Goal: Transaction & Acquisition: Obtain resource

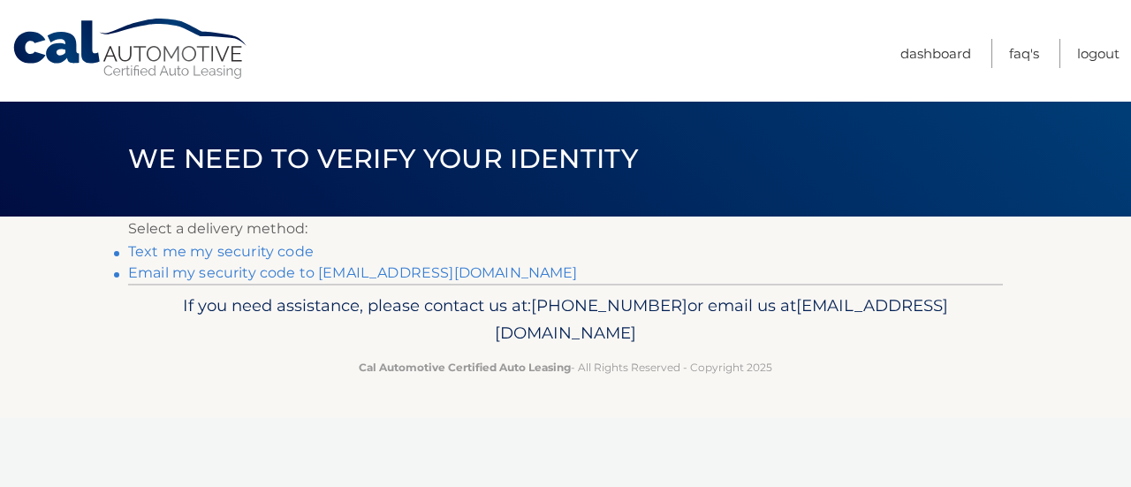
click at [269, 247] on link "Text me my security code" at bounding box center [221, 251] width 186 height 17
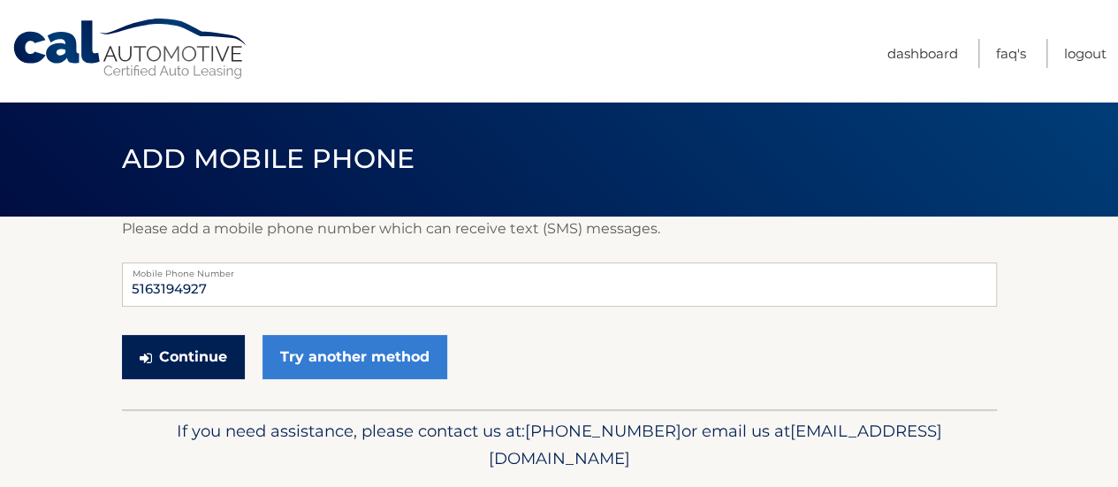
click at [199, 366] on button "Continue" at bounding box center [183, 357] width 123 height 44
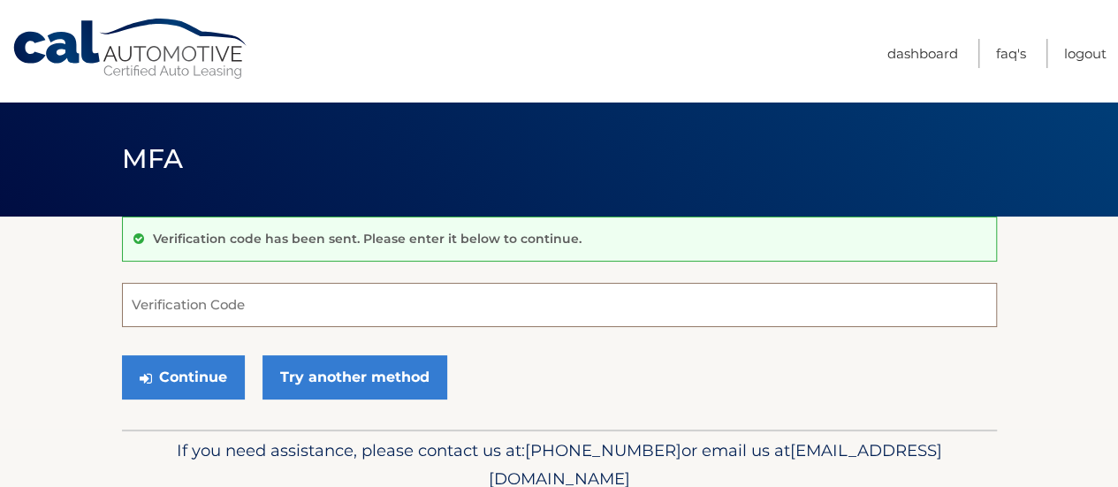
click at [215, 303] on input "Verification Code" at bounding box center [559, 305] width 875 height 44
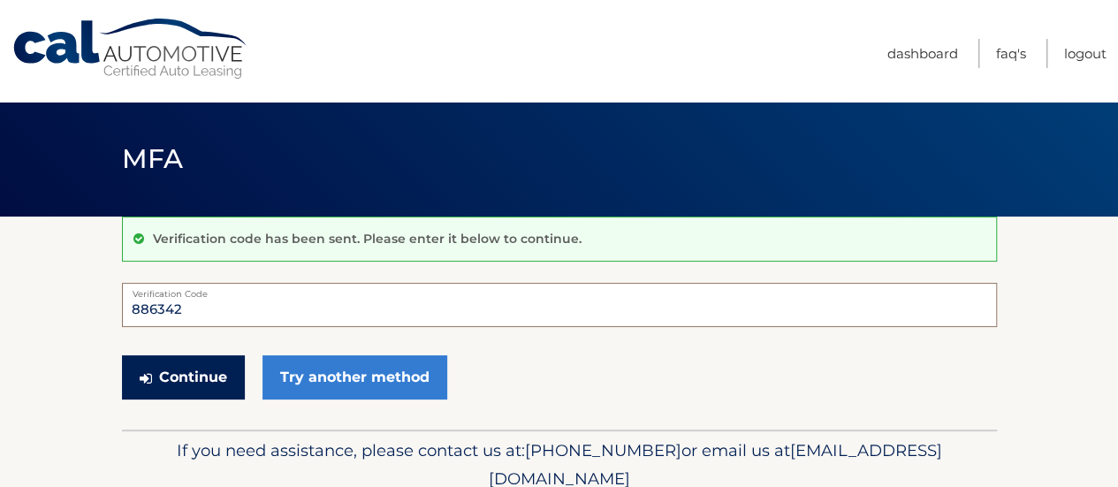
type input "886342"
click at [155, 382] on button "Continue" at bounding box center [183, 377] width 123 height 44
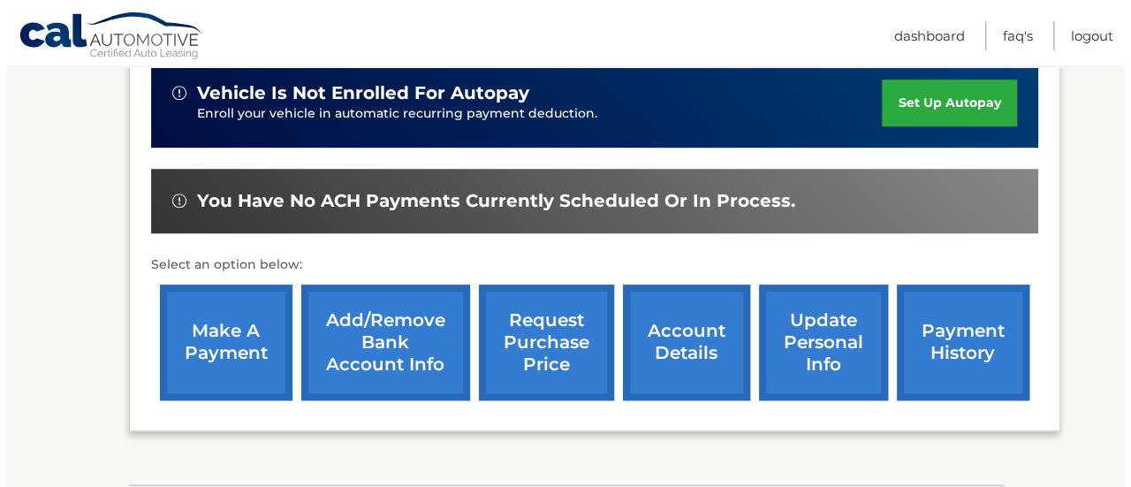
scroll to position [589, 0]
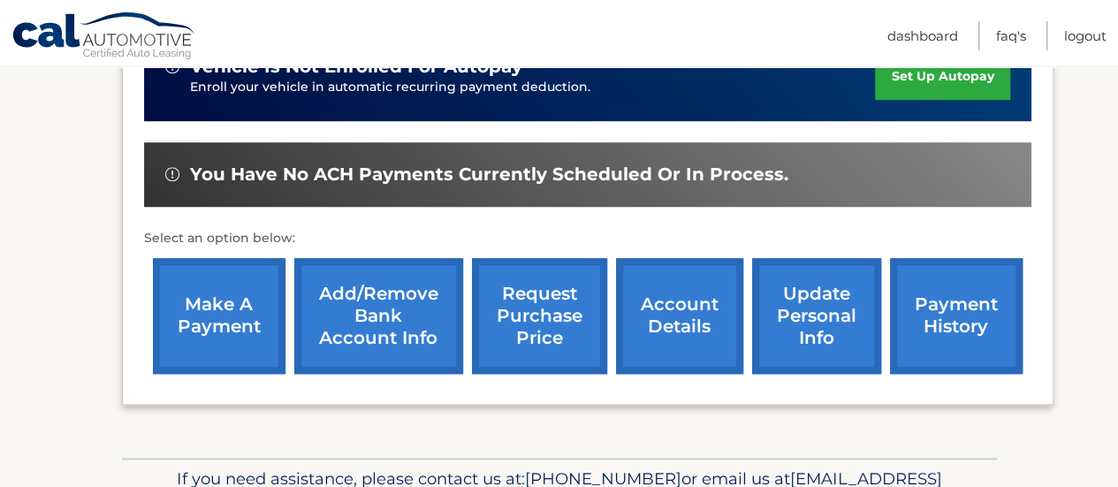
click at [550, 328] on link "request purchase price" at bounding box center [539, 316] width 135 height 116
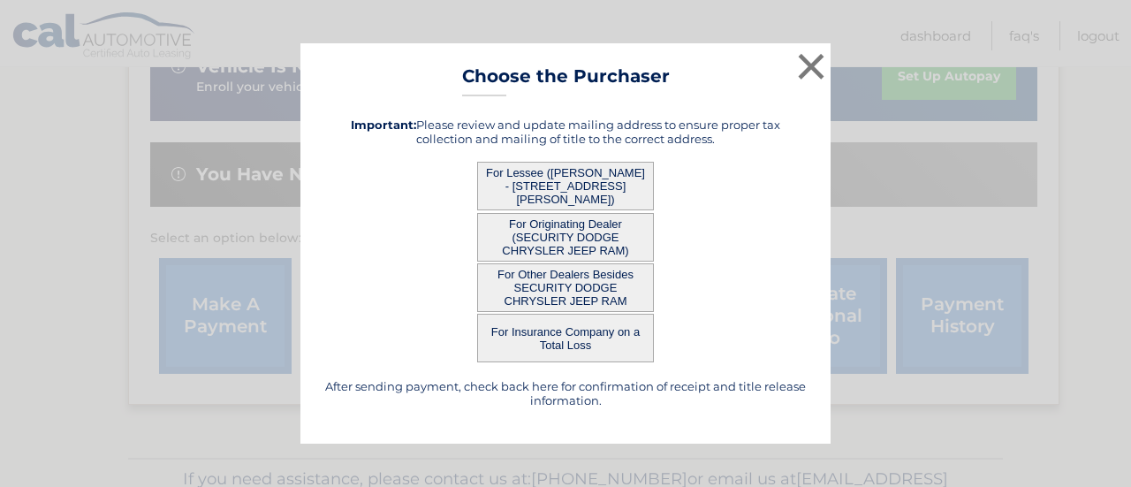
click at [575, 199] on button "For Lessee (ANNE HARTMAN - 161 Bretton Rd, , Hauppauge, NY 11788)" at bounding box center [565, 186] width 177 height 49
click at [563, 183] on button "For Lessee ([PERSON_NAME] - [STREET_ADDRESS][PERSON_NAME])" at bounding box center [565, 186] width 177 height 49
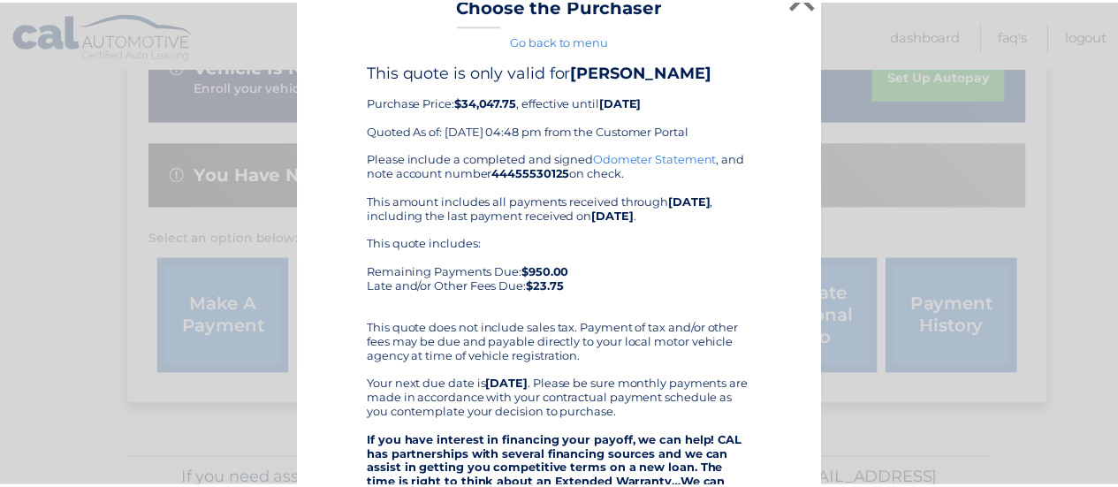
scroll to position [0, 0]
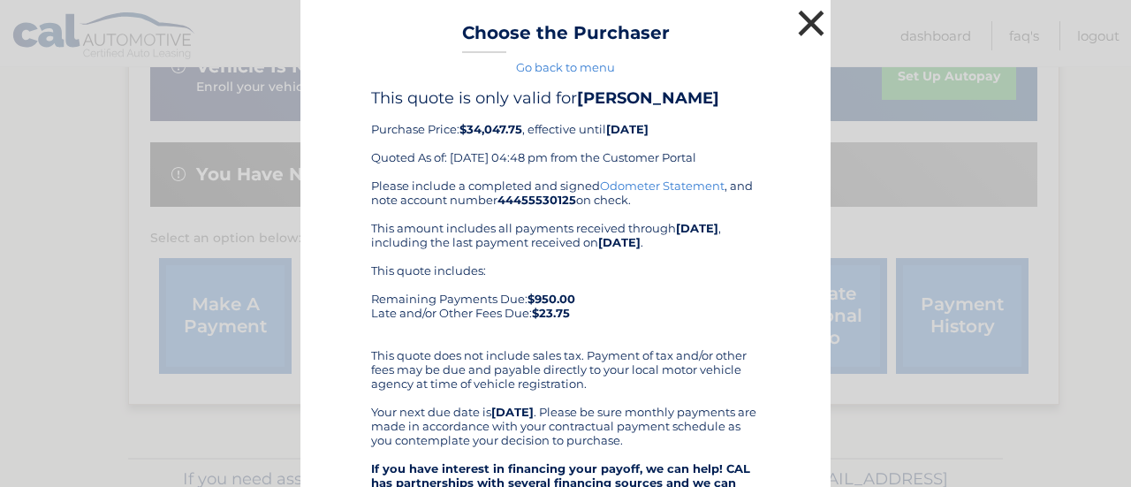
click at [806, 22] on button "×" at bounding box center [811, 22] width 35 height 35
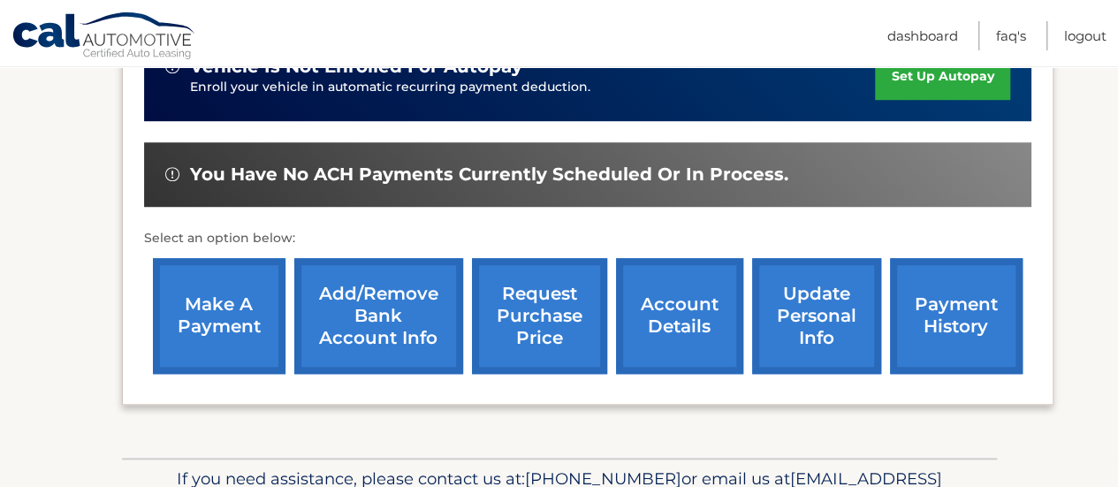
click at [654, 318] on link "account details" at bounding box center [679, 316] width 127 height 116
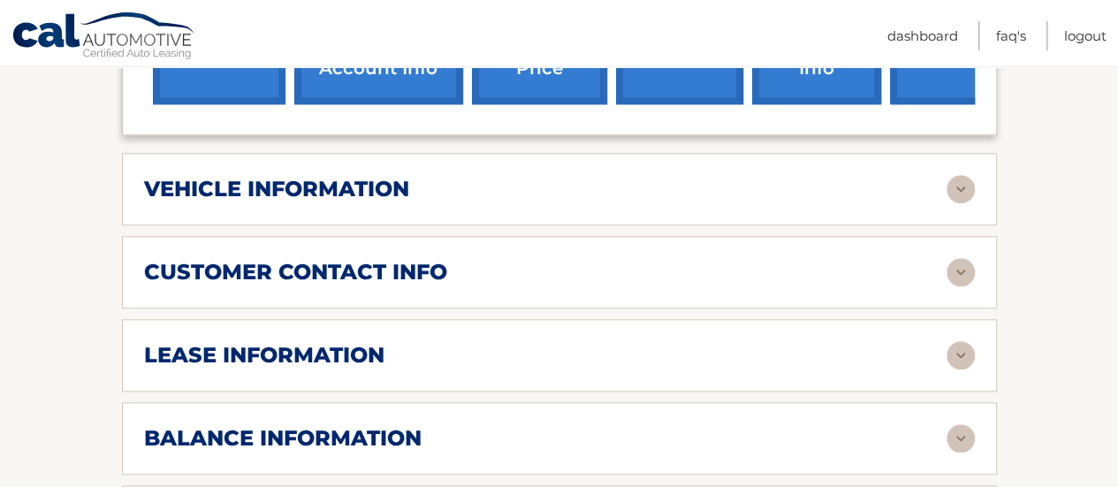
scroll to position [825, 0]
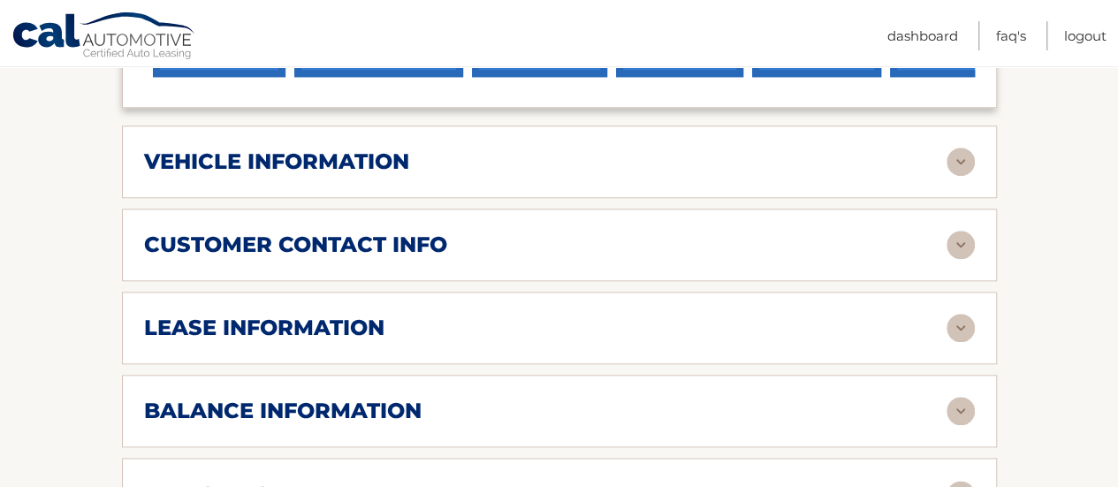
click at [630, 232] on div "customer contact info" at bounding box center [545, 245] width 803 height 27
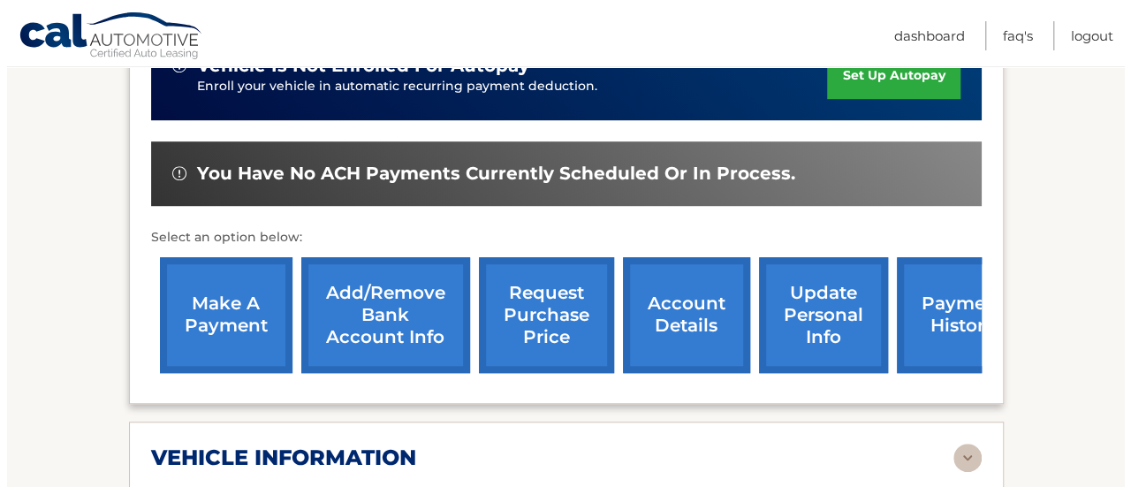
scroll to position [530, 0]
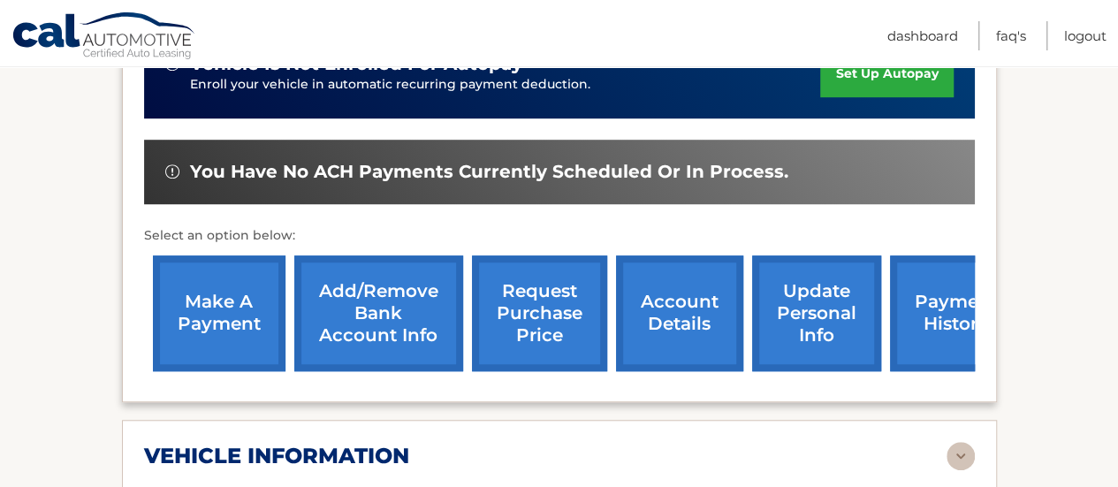
click at [530, 284] on link "request purchase price" at bounding box center [539, 313] width 135 height 116
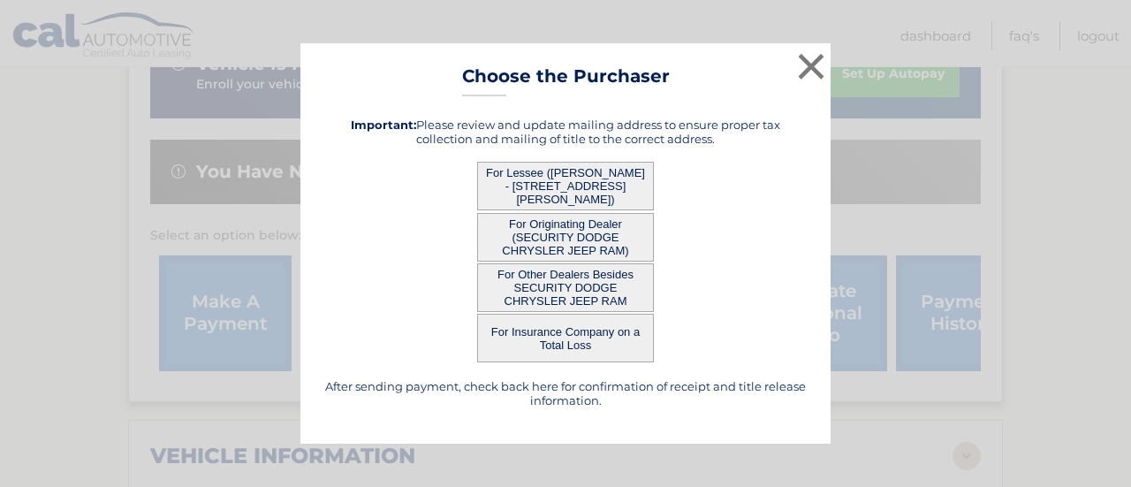
click at [545, 194] on button "For Lessee ([PERSON_NAME] - [STREET_ADDRESS][PERSON_NAME])" at bounding box center [565, 186] width 177 height 49
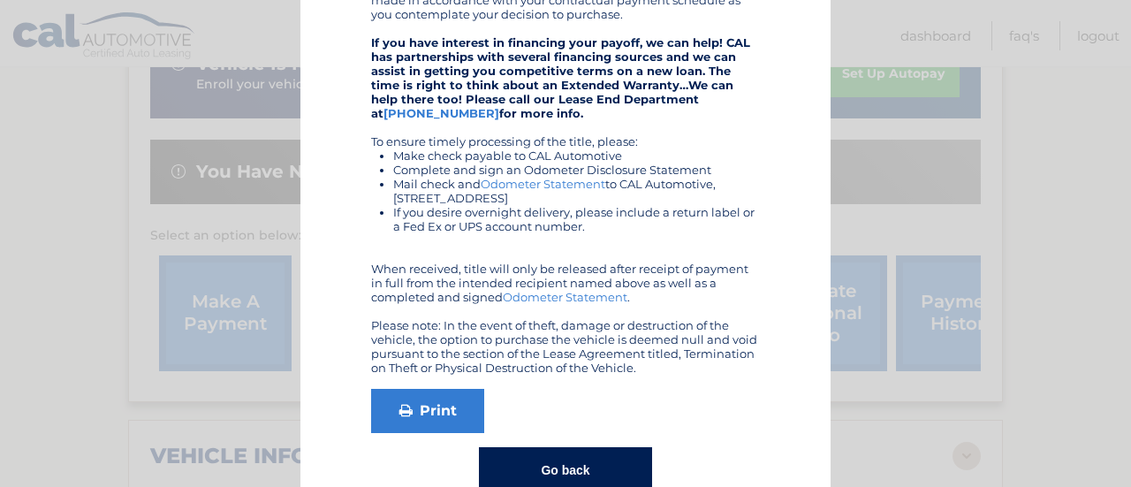
scroll to position [412, 0]
click at [567, 475] on button "Go back" at bounding box center [565, 470] width 172 height 46
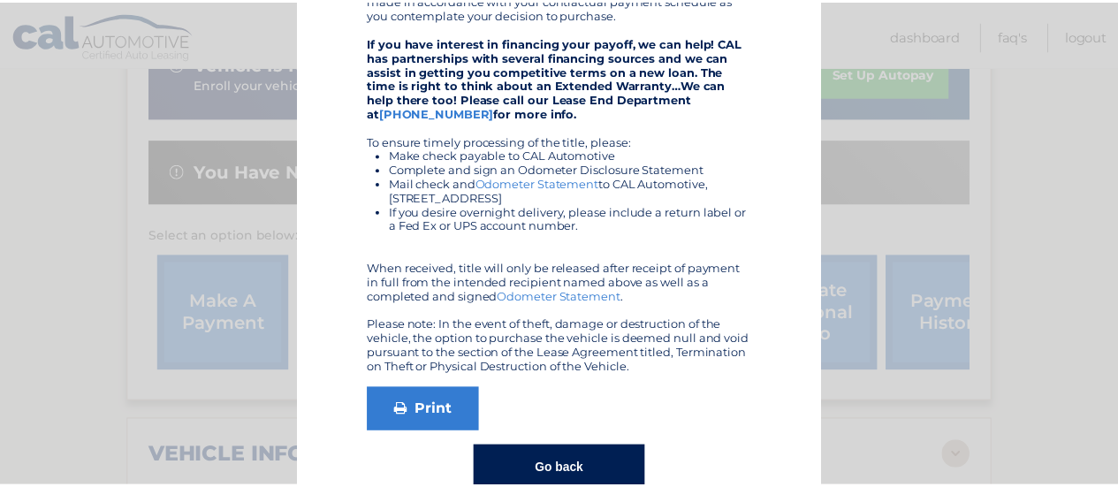
scroll to position [0, 0]
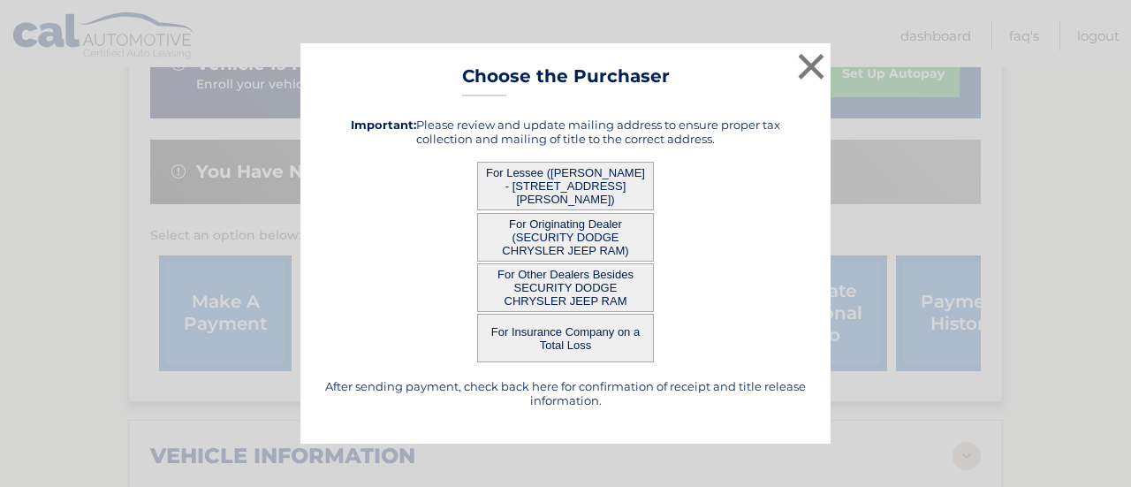
click at [566, 295] on button "For Other Dealers Besides SECURITY DODGE CHRYSLER JEEP RAM" at bounding box center [565, 287] width 177 height 49
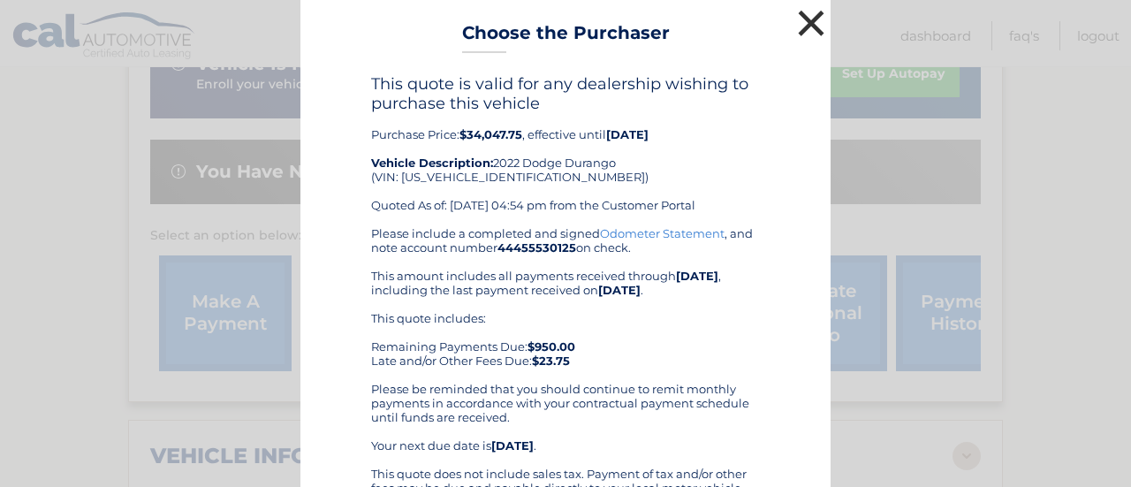
click at [810, 26] on button "×" at bounding box center [811, 22] width 35 height 35
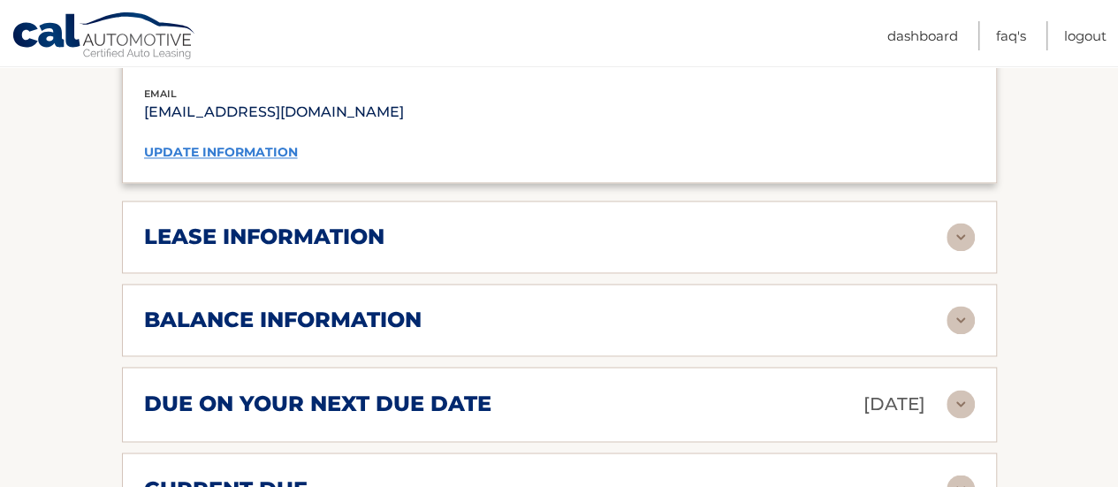
scroll to position [1414, 0]
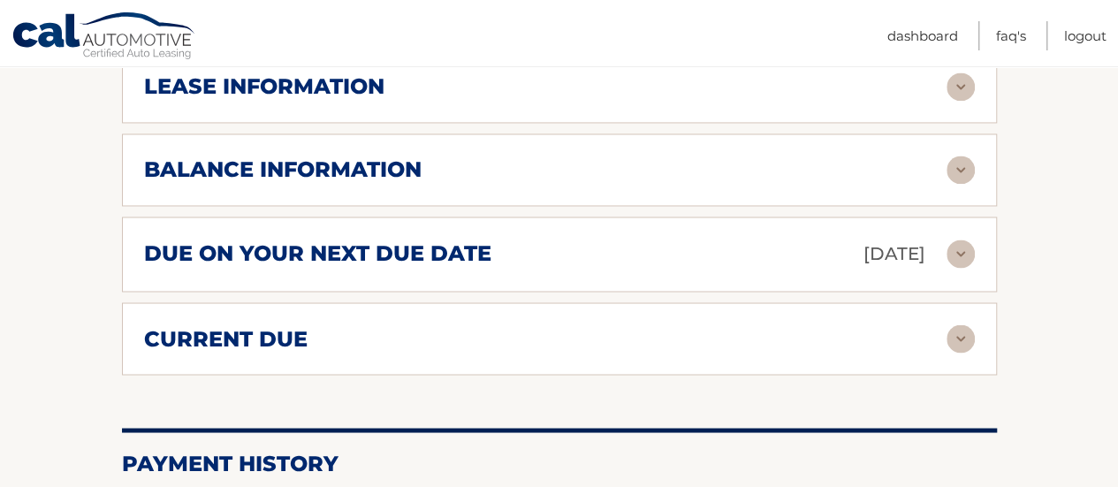
click at [674, 239] on div "due on your next due date Aug 25, 2025" at bounding box center [545, 254] width 803 height 31
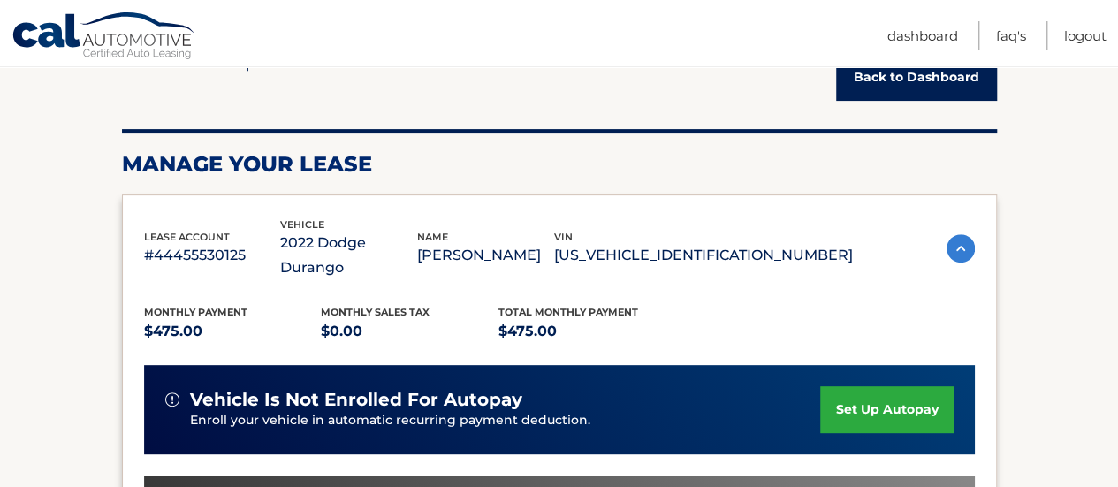
scroll to position [186, 0]
